Goal: Go to known website: Go to known website

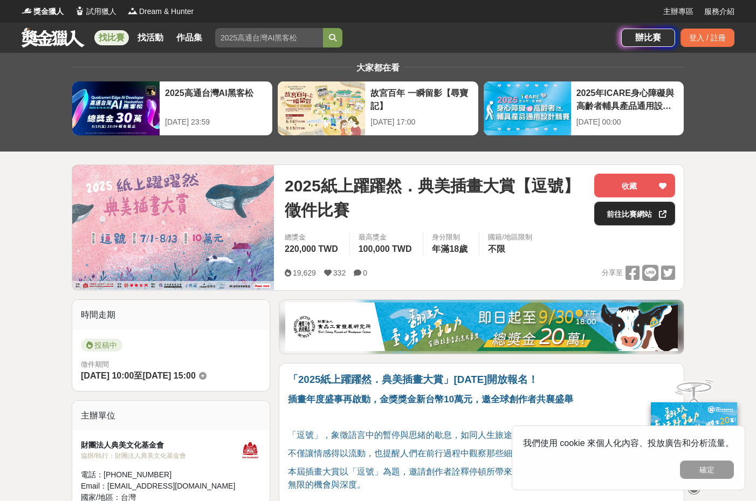
click at [627, 220] on link "前往比賽網站" at bounding box center [635, 214] width 81 height 24
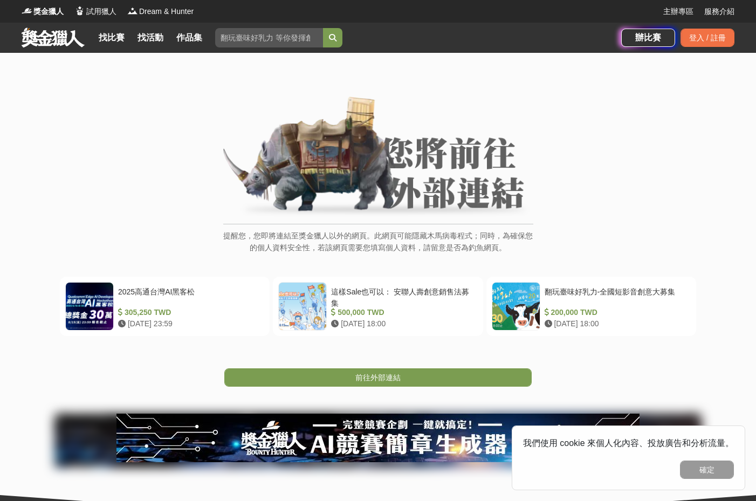
click at [436, 188] on img at bounding box center [378, 158] width 310 height 122
click at [470, 380] on link "前往外部連結" at bounding box center [378, 378] width 308 height 18
